Goal: Navigation & Orientation: Find specific page/section

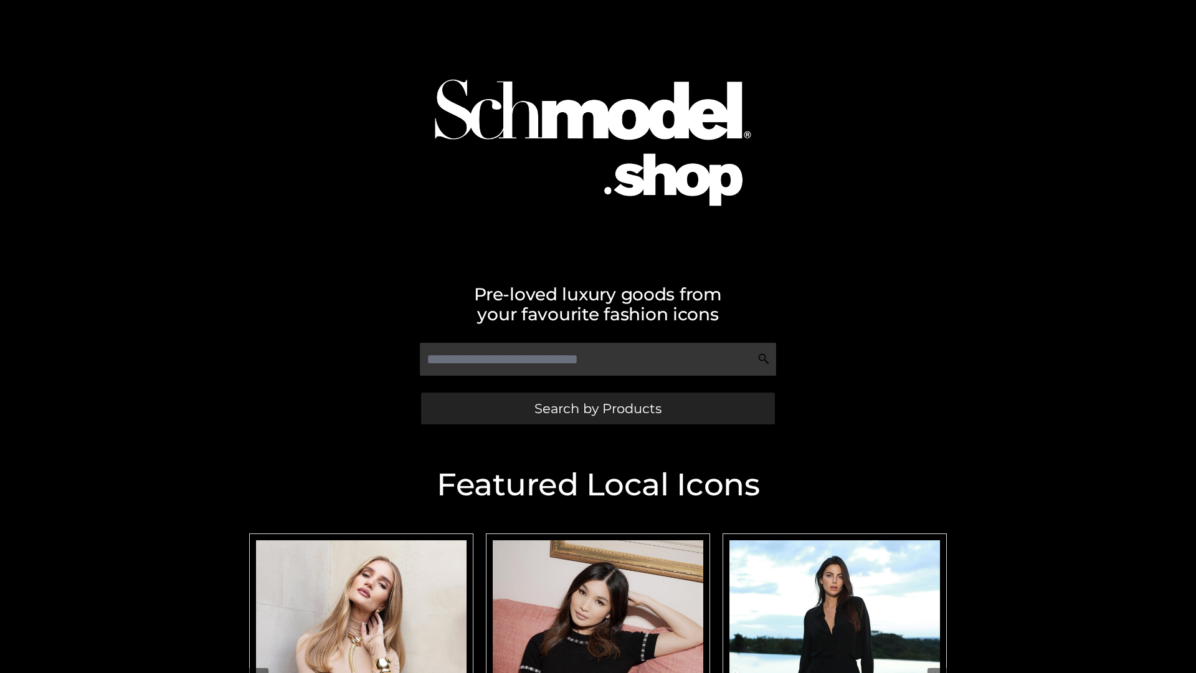
click at [597, 408] on span "Search by Products" at bounding box center [597, 408] width 127 height 13
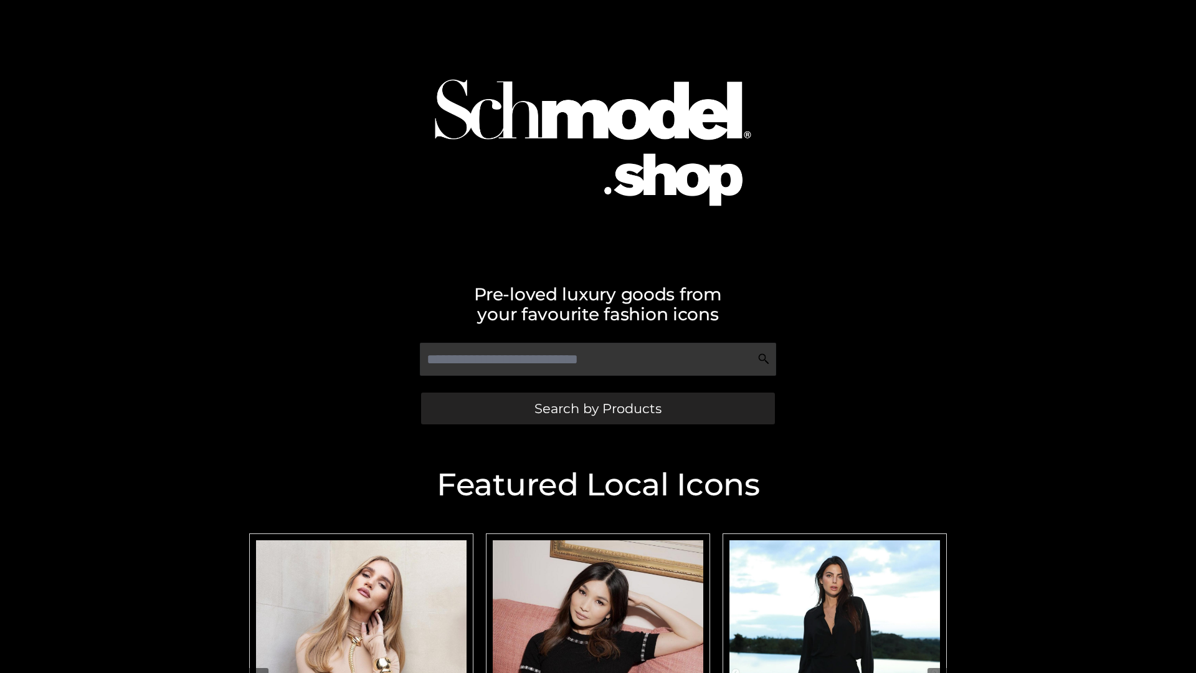
click at [597, 408] on span "Search by Products" at bounding box center [597, 408] width 127 height 13
